Goal: Find specific page/section: Find specific page/section

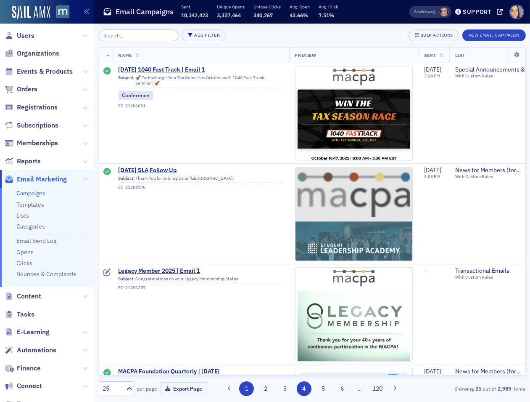
scroll to position [2195, 7]
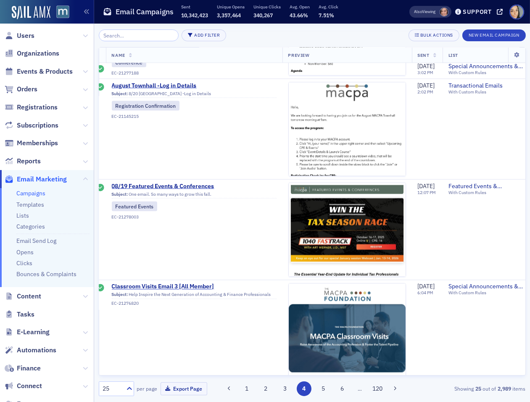
click at [241, 382] on div "25 per page Export Page 1 2 3 4 5 6 … 120 Showing 25 out of 2,989 items" at bounding box center [312, 388] width 427 height 15
click at [246, 388] on button "1" at bounding box center [246, 388] width 15 height 15
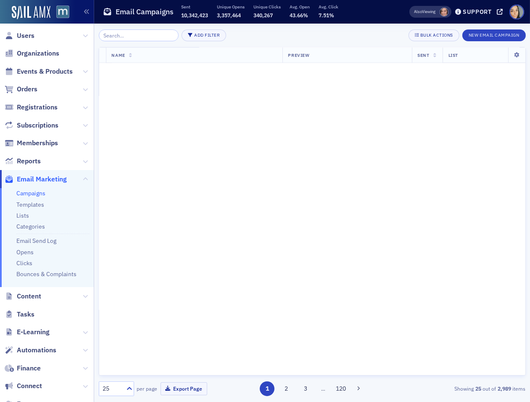
scroll to position [0, 7]
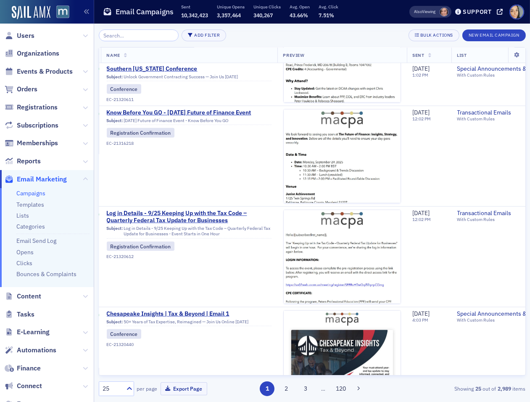
scroll to position [994, 12]
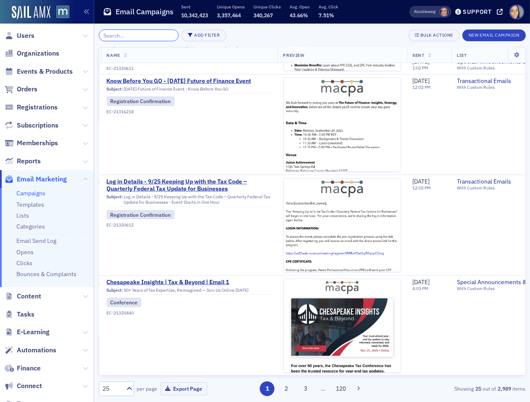
click at [114, 34] on input "search" at bounding box center [139, 35] width 80 height 12
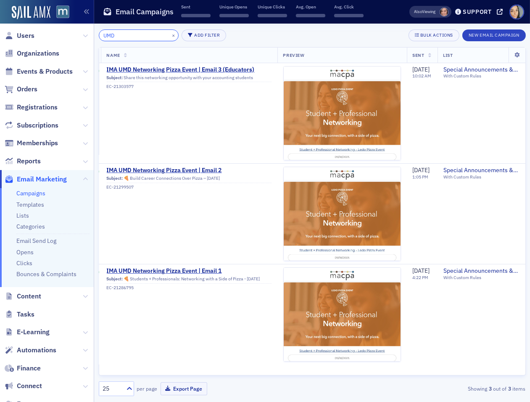
scroll to position [0, 12]
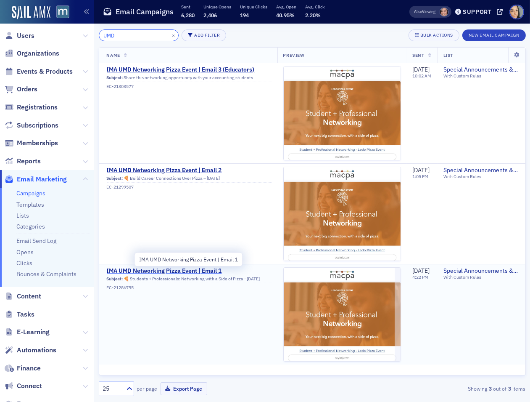
type input "UMD"
click at [140, 268] on span "IMA UMD Networking Pizza Event | Email 1" at bounding box center [189, 271] width 165 height 8
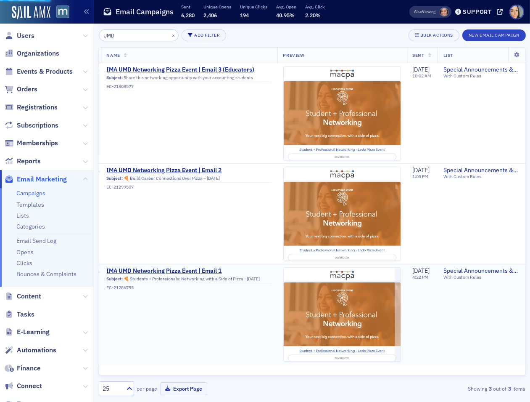
click at [183, 272] on span "IMA UMD Networking Pizza Event | Email 1" at bounding box center [189, 271] width 165 height 8
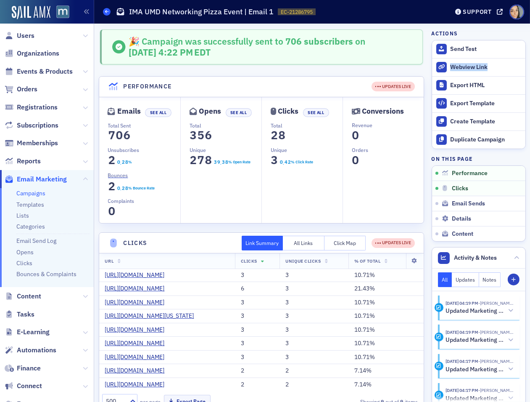
click at [104, 11] on span at bounding box center [107, 12] width 8 height 8
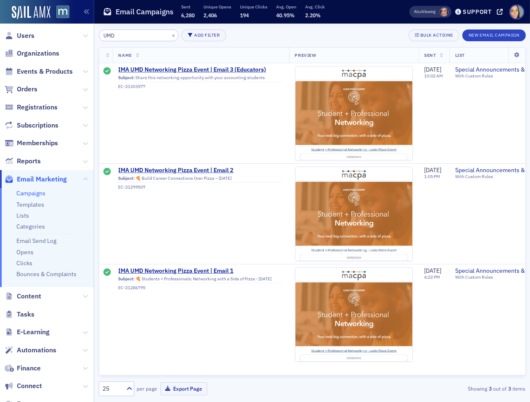
click at [121, 32] on input "UMD" at bounding box center [139, 35] width 80 height 12
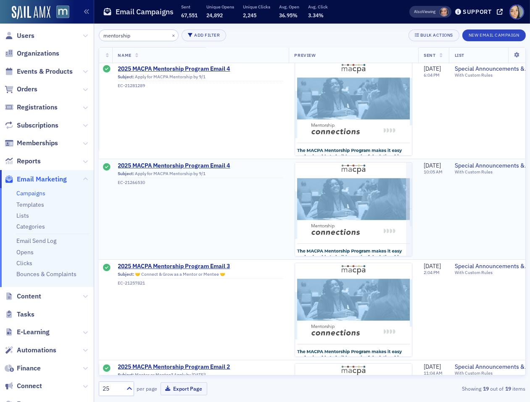
scroll to position [0, 0]
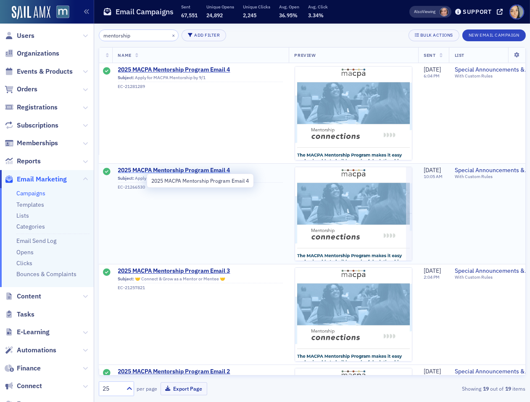
type input "mentorship"
click at [158, 167] on span "2025 MACPA Mentorship Program Email 4" at bounding box center [200, 171] width 165 height 8
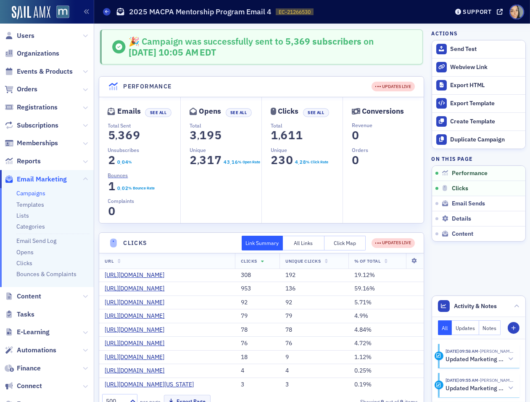
click at [104, 16] on div "Campaigns 2025 MACPA Mentorship Program Email 4 EC-21266530 21266530" at bounding box center [269, 12] width 333 height 16
click at [104, 13] on span at bounding box center [107, 12] width 8 height 8
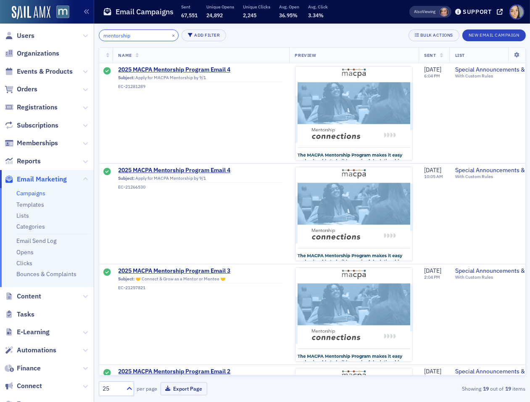
click at [142, 31] on input "mentorship" at bounding box center [139, 35] width 80 height 12
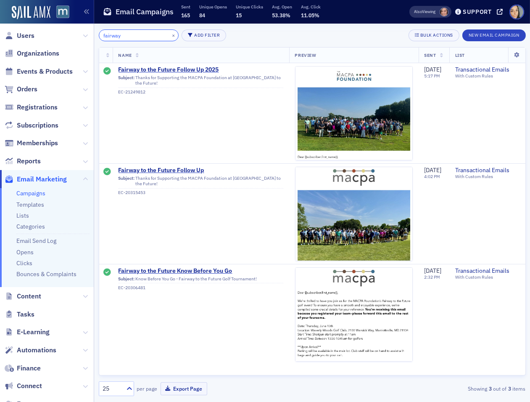
click at [146, 35] on input "fairway" at bounding box center [139, 35] width 80 height 12
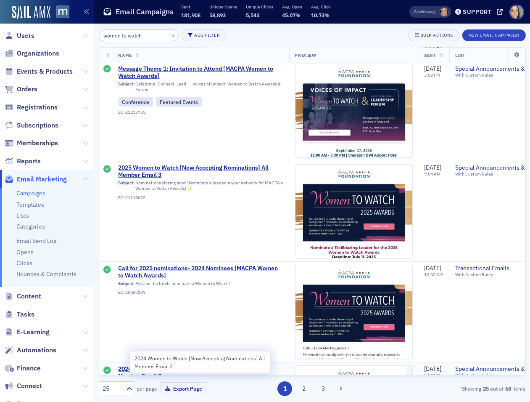
scroll to position [493, 0]
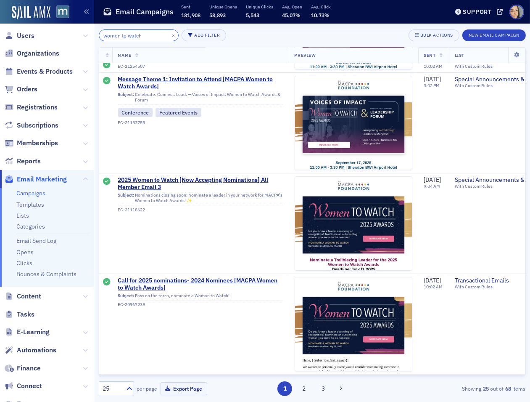
click at [144, 34] on input "women to watch" at bounding box center [139, 35] width 80 height 12
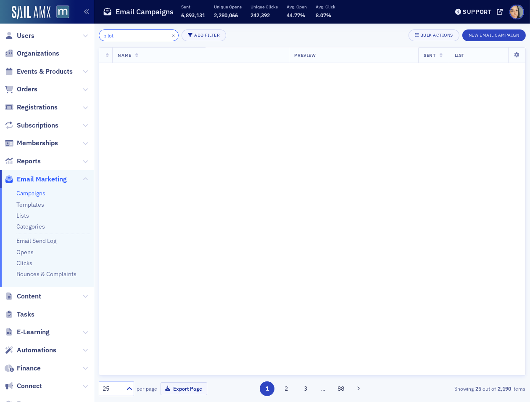
type input "pilot"
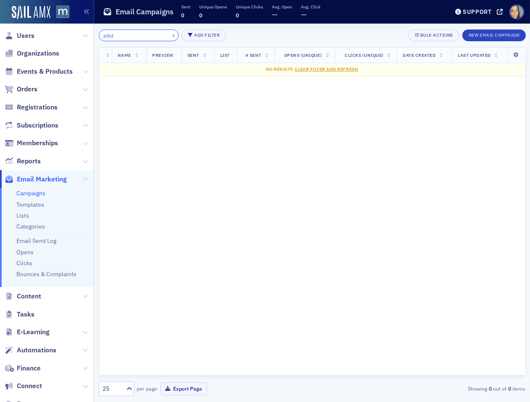
click at [144, 35] on input "pilot" at bounding box center [139, 35] width 80 height 12
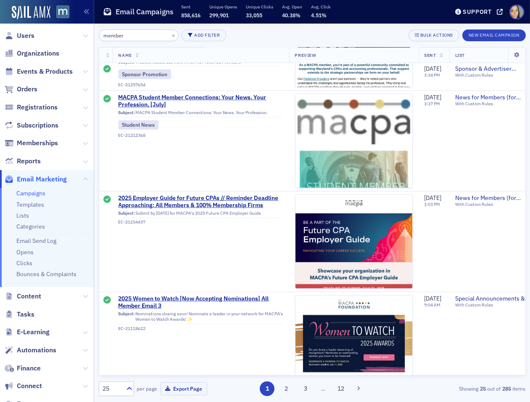
scroll to position [879, 0]
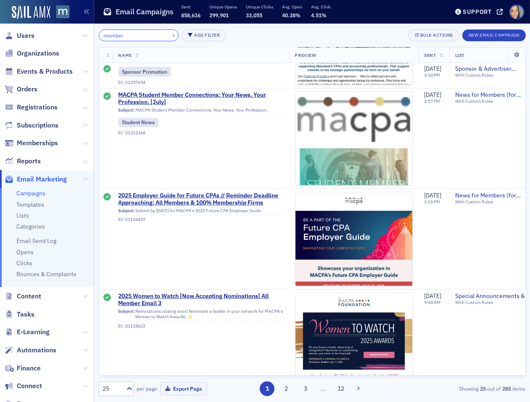
click at [139, 30] on input "member" at bounding box center [139, 35] width 80 height 12
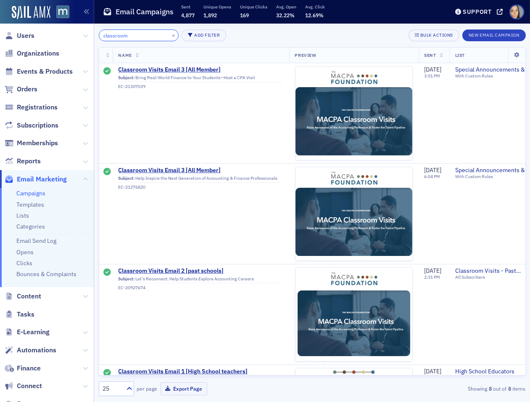
type input "classroom"
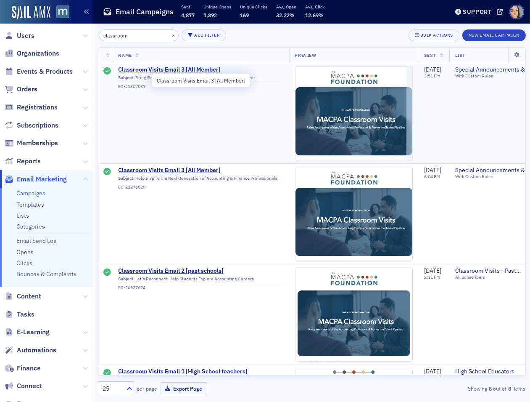
click at [155, 68] on span "Classroom Visits Email 3 [All Member]" at bounding box center [201, 70] width 165 height 8
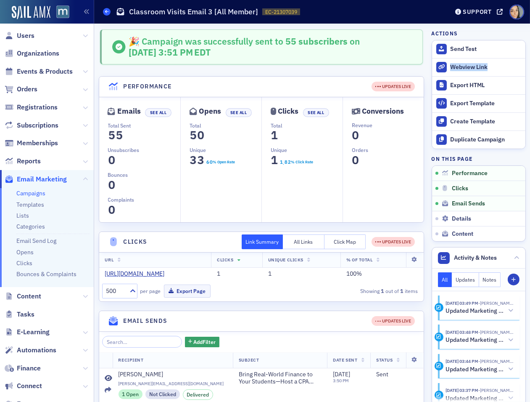
click at [106, 11] on icon at bounding box center [106, 12] width 3 height 4
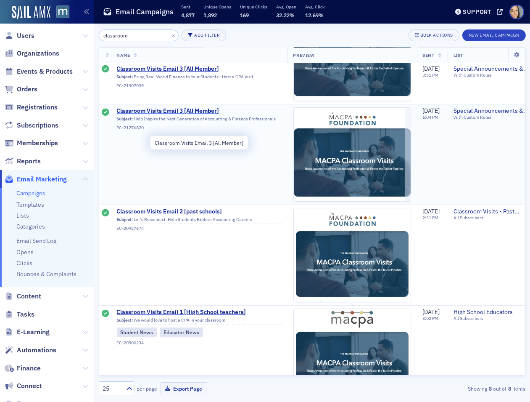
scroll to position [61, 2]
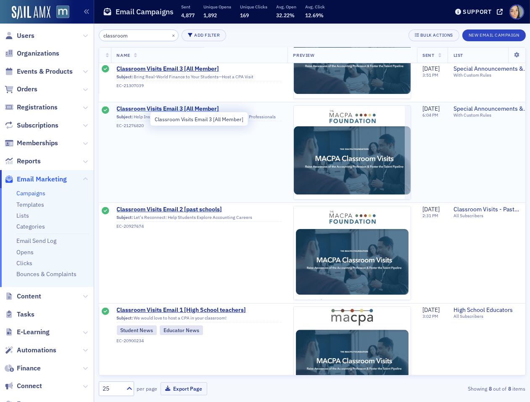
click at [165, 109] on span "Classroom Visits Email 3 [All Member]" at bounding box center [199, 109] width 165 height 8
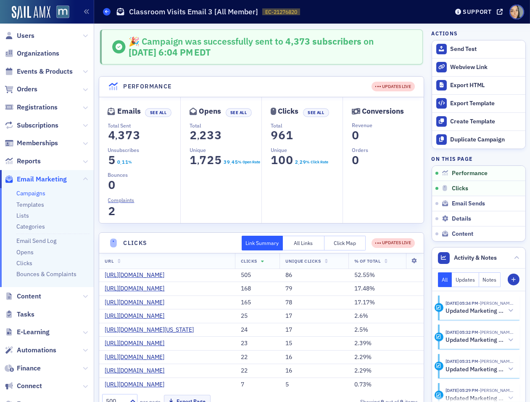
click at [106, 12] on icon at bounding box center [106, 12] width 3 height 4
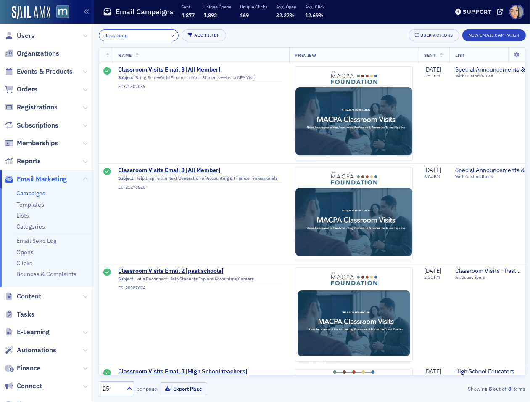
click at [136, 34] on input "classroom" at bounding box center [139, 35] width 80 height 12
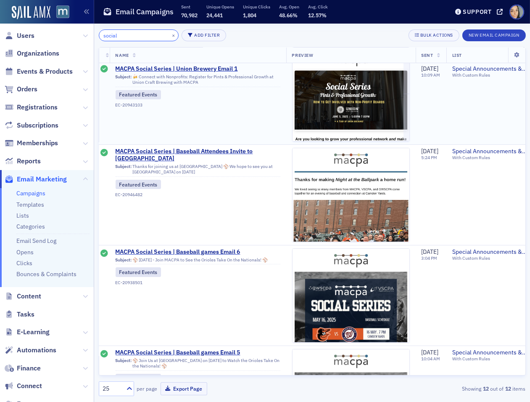
scroll to position [0, 3]
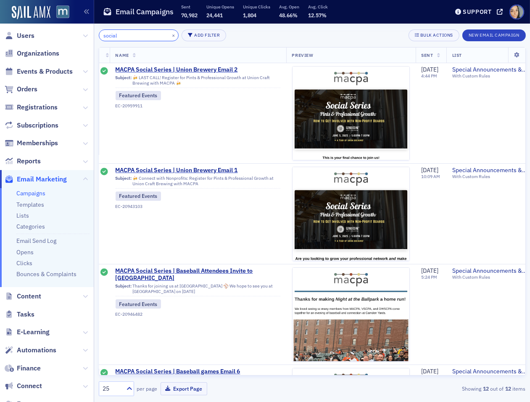
click at [136, 40] on input "social" at bounding box center [139, 35] width 80 height 12
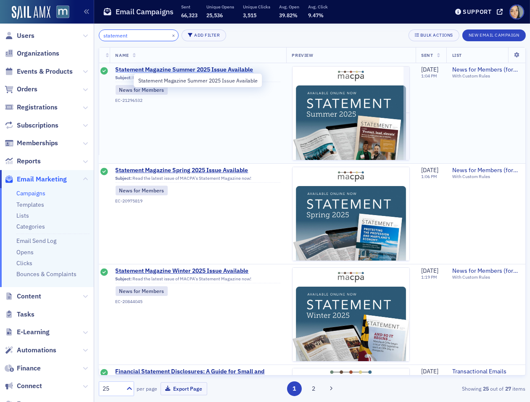
type input "statement"
click at [167, 67] on span "Statement Magazine Summer 2025 Issue Available" at bounding box center [198, 70] width 165 height 8
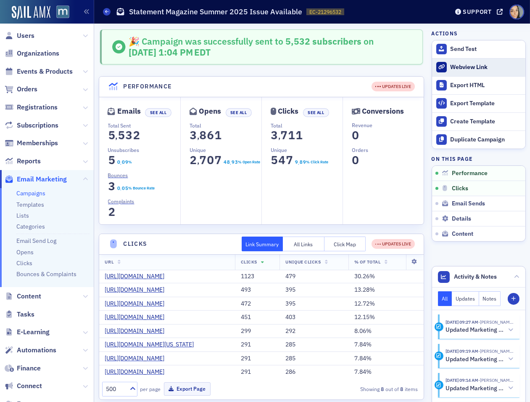
click at [464, 65] on div "Webview Link" at bounding box center [485, 68] width 71 height 8
click at [107, 9] on span at bounding box center [107, 12] width 8 height 8
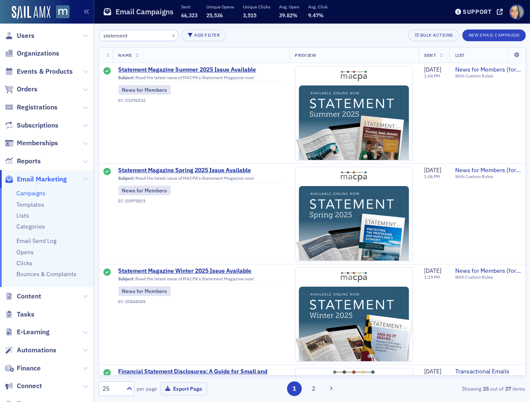
click at [39, 83] on span "Orders" at bounding box center [47, 89] width 94 height 18
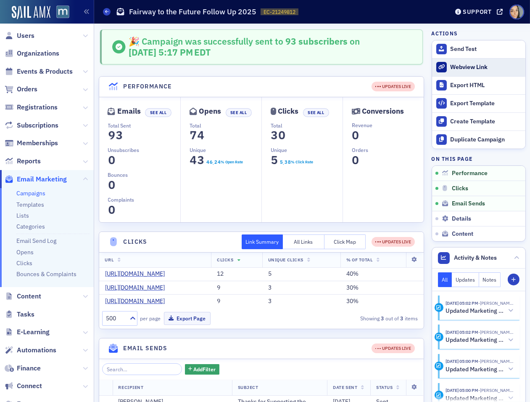
click at [450, 66] on link "Webview Link" at bounding box center [478, 67] width 93 height 18
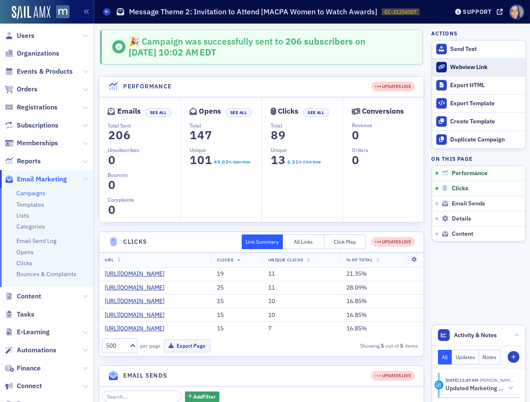
click at [454, 69] on div "Webview Link" at bounding box center [485, 68] width 71 height 8
